Goal: Information Seeking & Learning: Learn about a topic

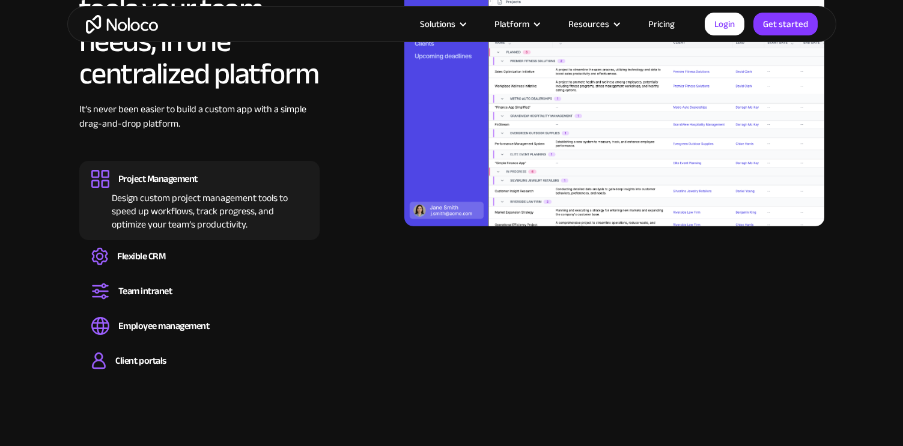
scroll to position [1228, 0]
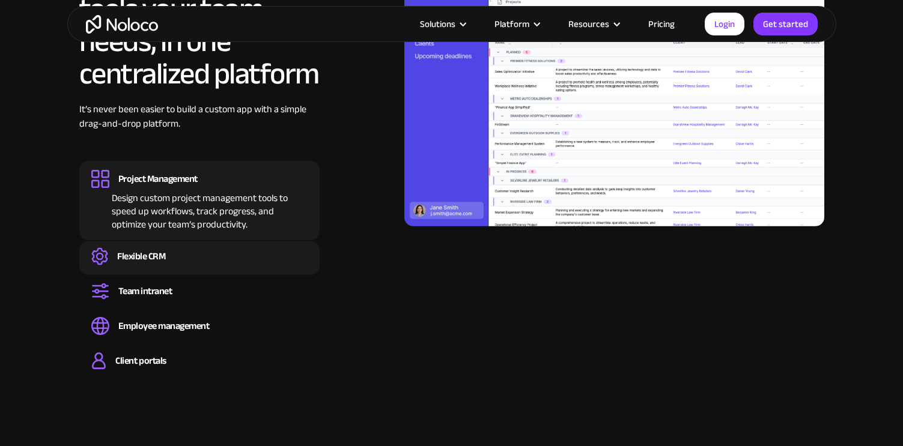
click at [268, 265] on div "Create a custom CRM that you can adapt to your business’s needs, centralize you…" at bounding box center [199, 267] width 216 height 4
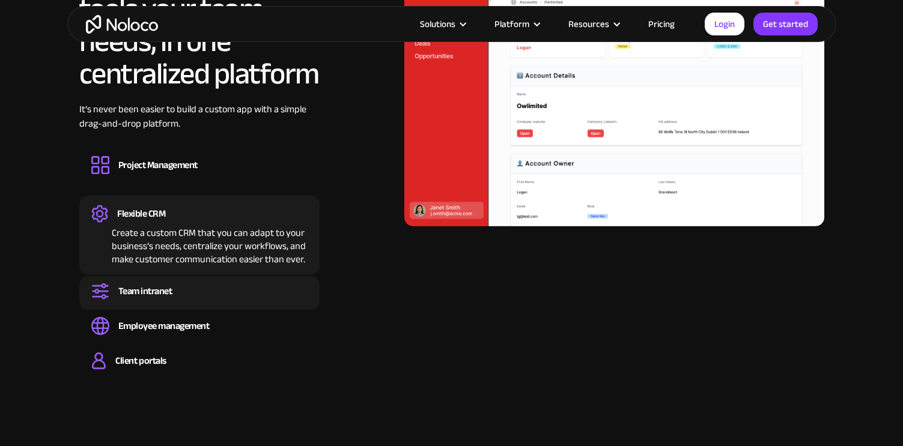
click at [251, 283] on div "Team intranet" at bounding box center [199, 291] width 216 height 18
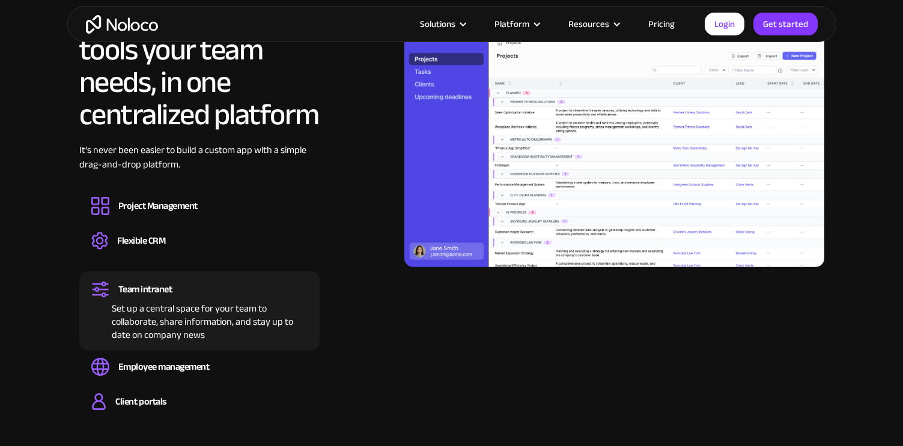
scroll to position [1186, 0]
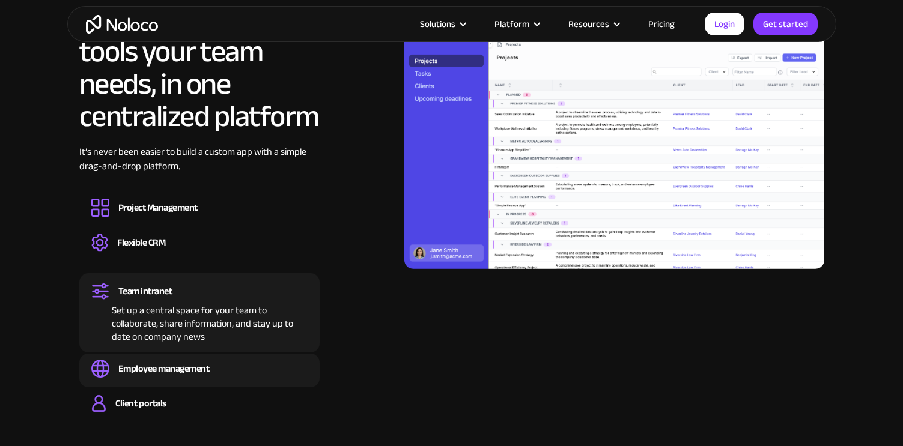
click at [249, 358] on div "Employee management Easily manage employee information, track performance, and …" at bounding box center [199, 371] width 240 height 34
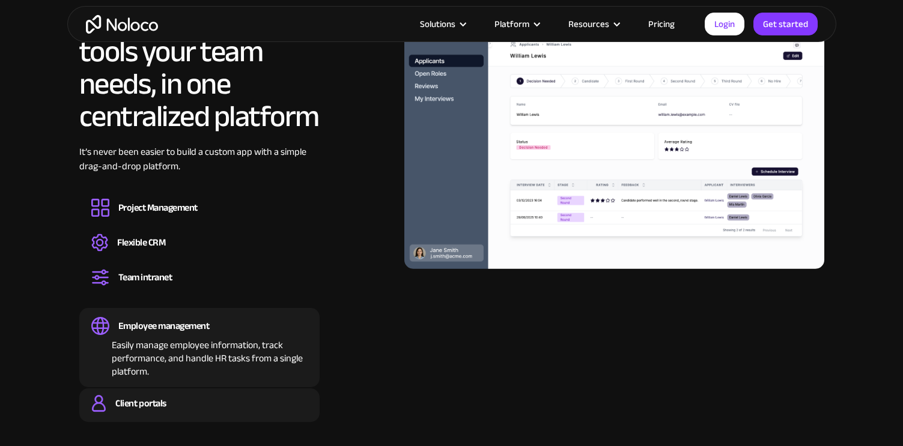
click at [222, 396] on div "Client portals" at bounding box center [199, 404] width 216 height 18
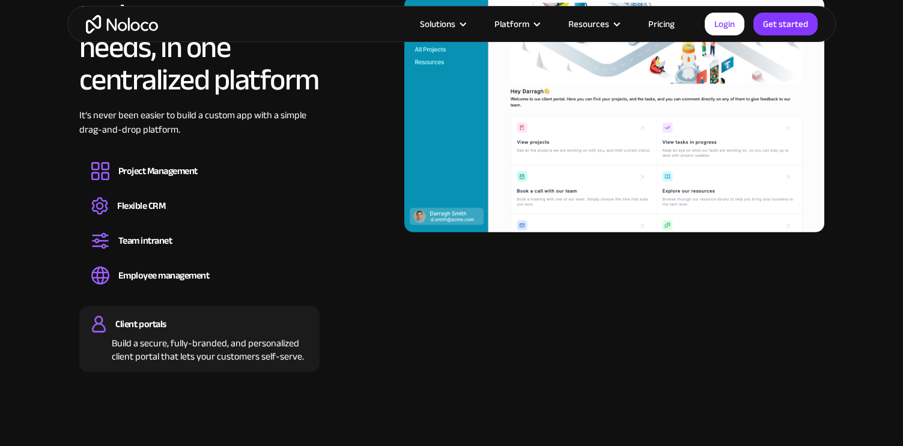
scroll to position [1225, 0]
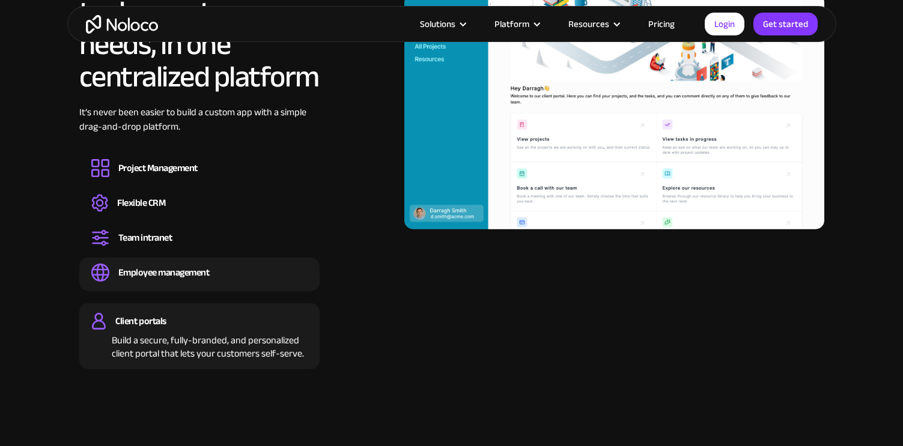
click at [264, 272] on div "Employee management" at bounding box center [199, 273] width 216 height 18
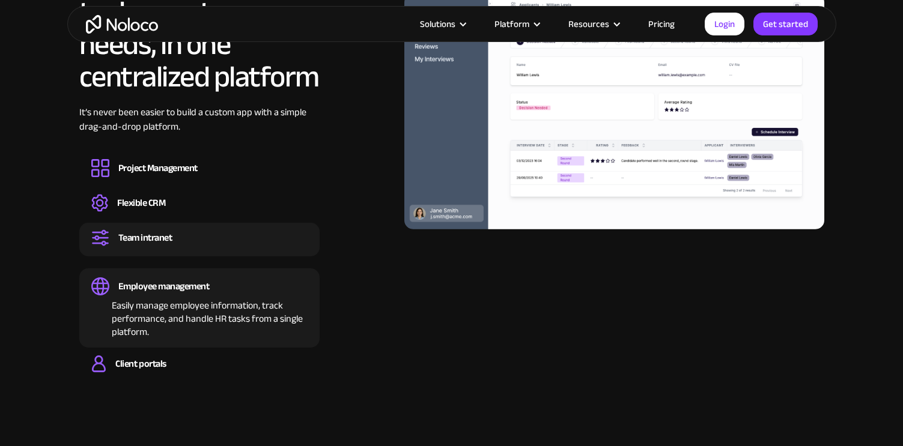
click at [251, 240] on div "Team intranet" at bounding box center [199, 238] width 216 height 18
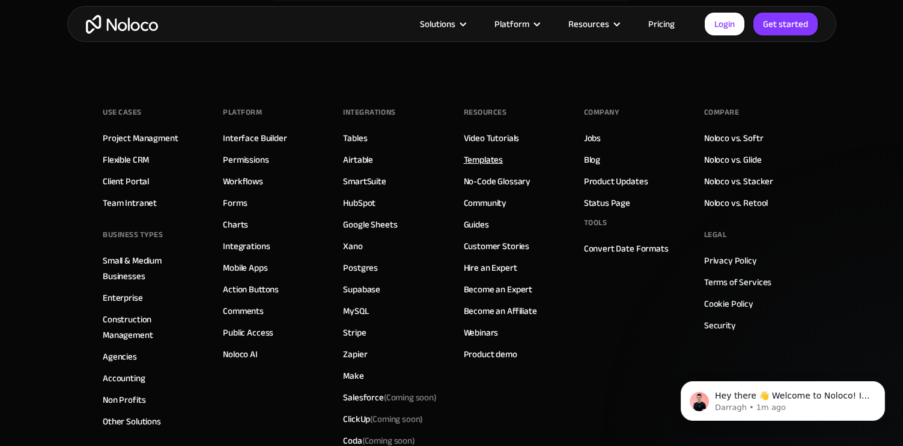
scroll to position [6920, 0]
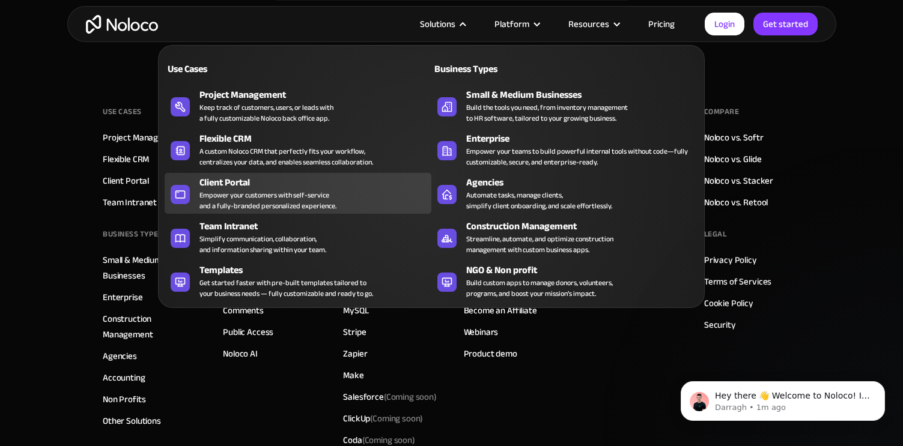
click at [227, 177] on div "Client Portal" at bounding box center [317, 182] width 237 height 14
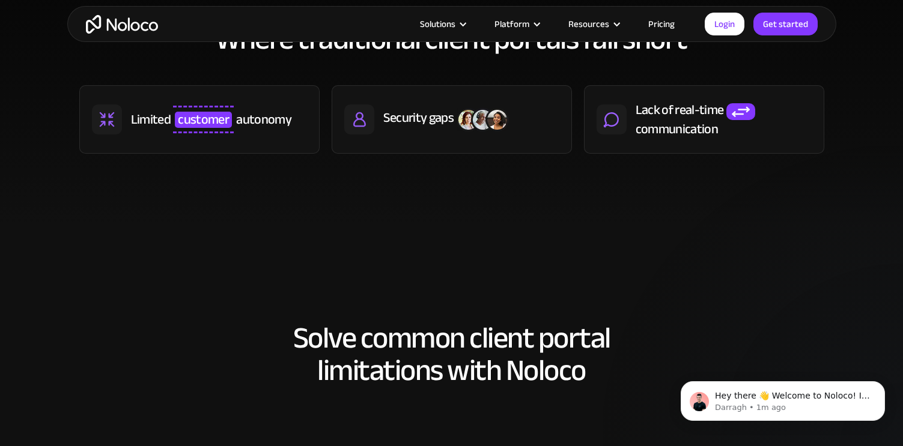
scroll to position [713, 0]
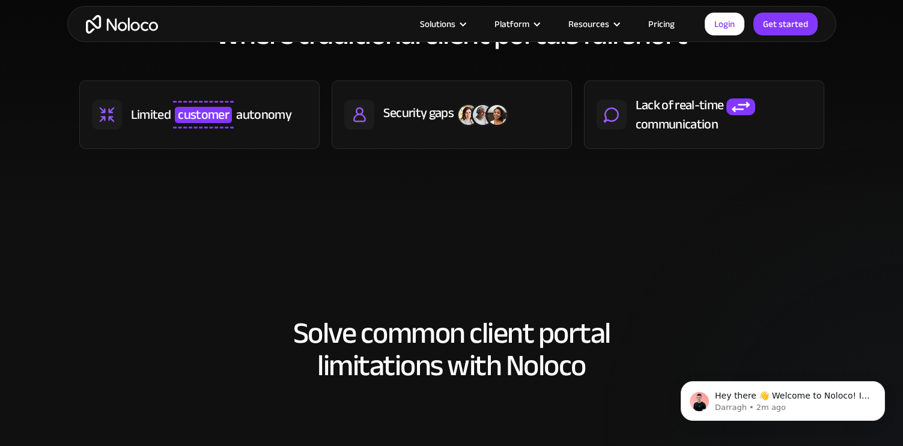
click at [656, 26] on link "Pricing" at bounding box center [661, 24] width 56 height 16
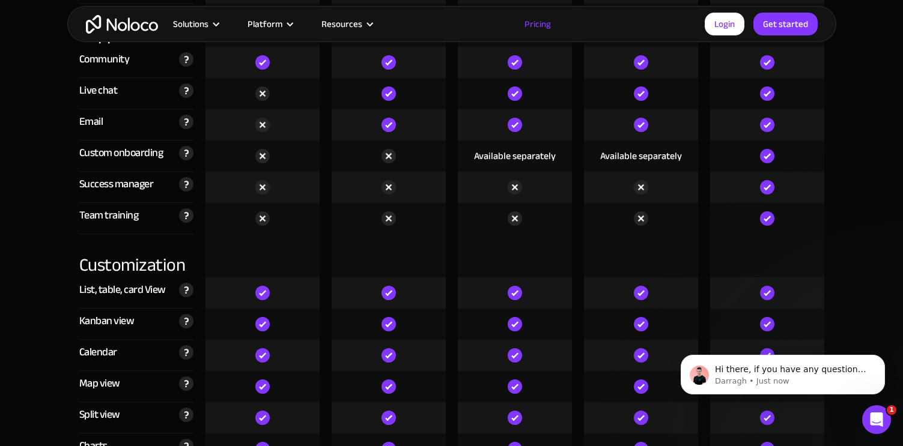
scroll to position [3144, 0]
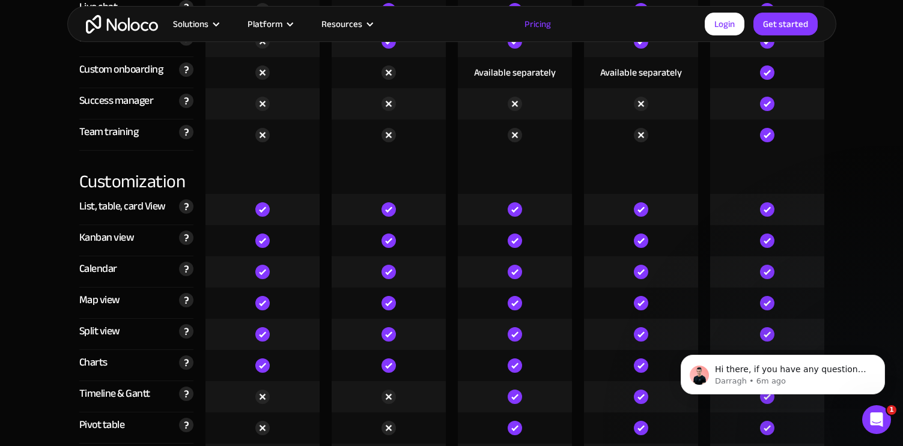
click at [139, 28] on img "home" at bounding box center [122, 24] width 72 height 19
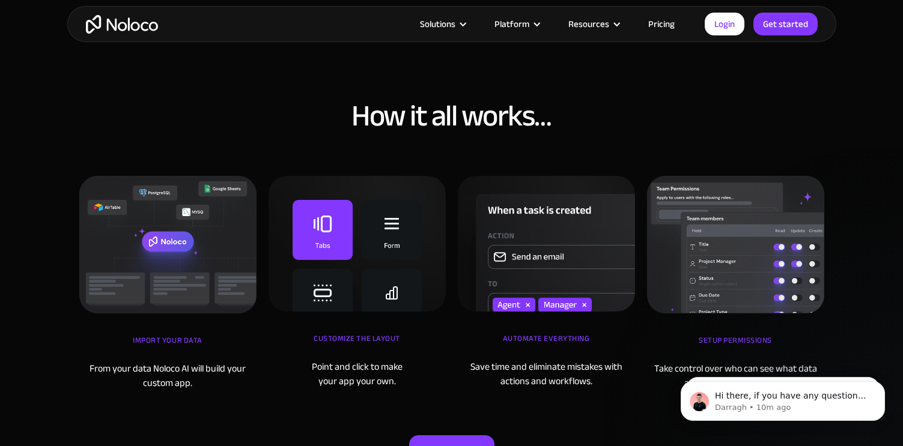
scroll to position [3839, 0]
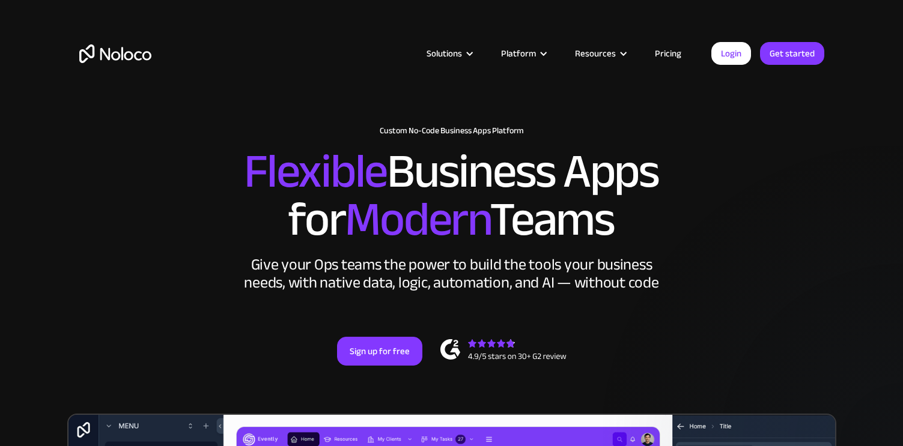
click at [675, 51] on link "Pricing" at bounding box center [668, 54] width 56 height 16
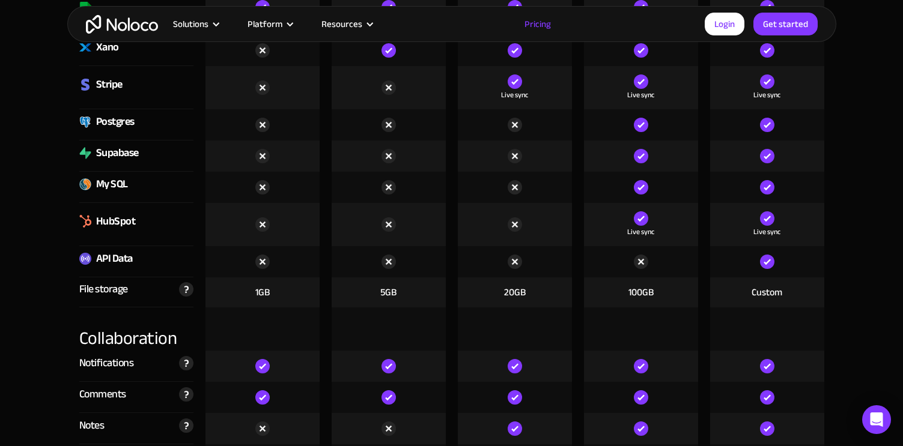
scroll to position [1907, 0]
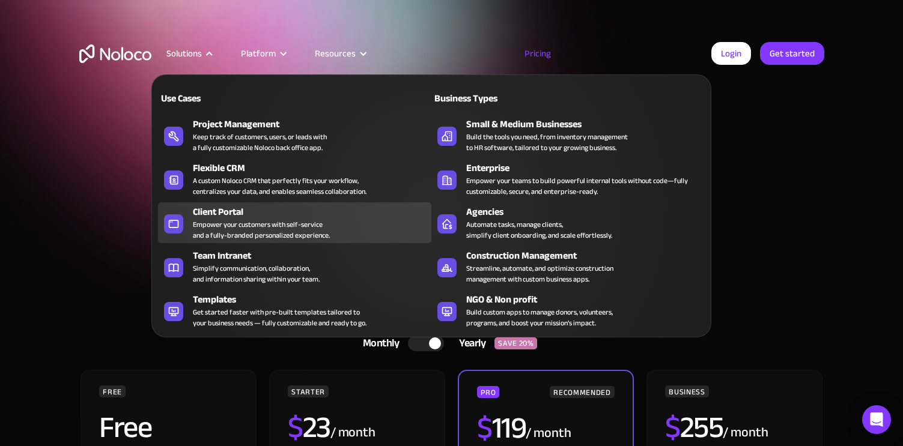
click at [281, 220] on div "Empower your customers with self-service and a fully-branded personalized exper…" at bounding box center [261, 230] width 137 height 22
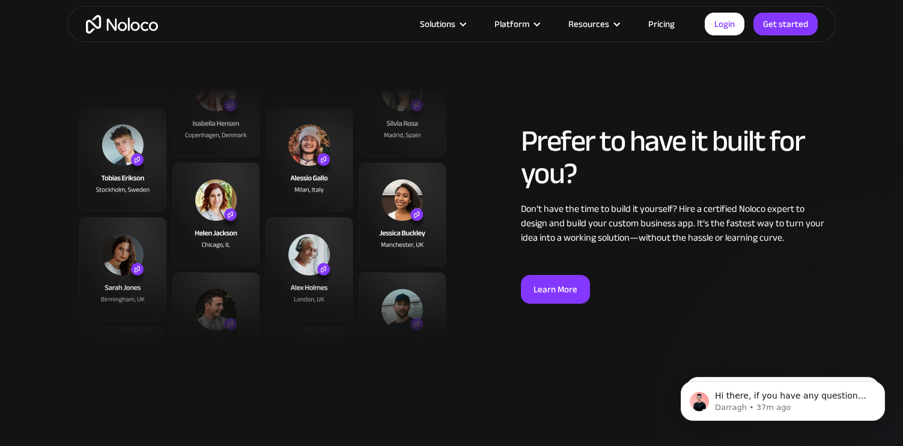
scroll to position [3011, 0]
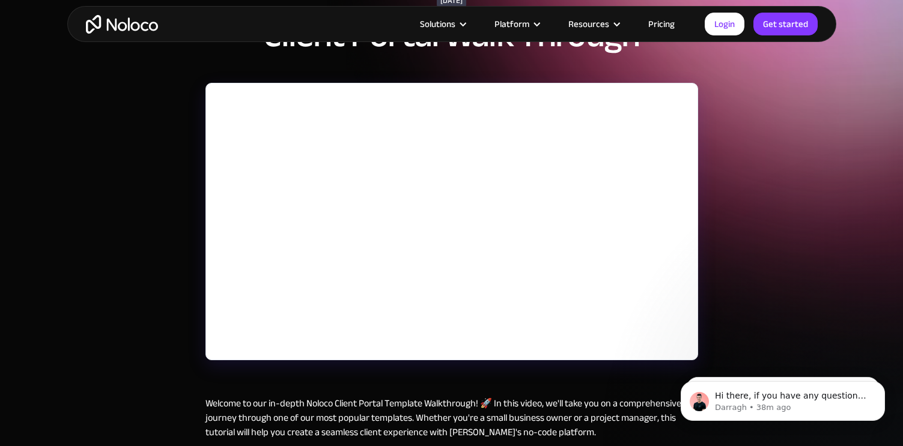
scroll to position [128, 0]
